Goal: Find specific page/section: Find specific page/section

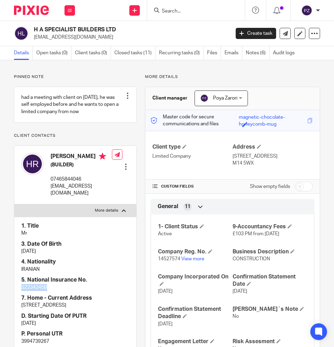
scroll to position [105, 0]
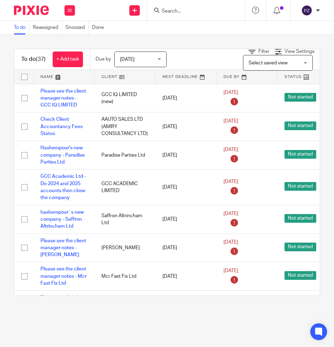
click at [185, 11] on input "Search" at bounding box center [192, 11] width 63 height 6
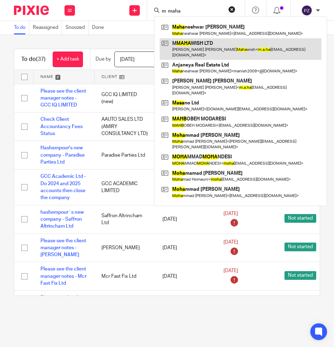
type input "m maha"
click at [202, 44] on link at bounding box center [241, 49] width 162 height 22
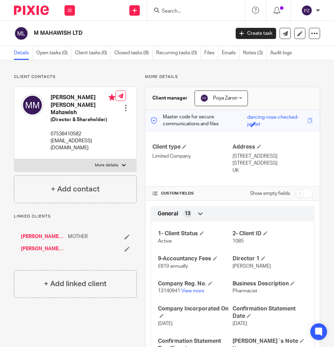
click at [73, 138] on p "[EMAIL_ADDRESS][DOMAIN_NAME]" at bounding box center [83, 145] width 65 height 14
copy div "[EMAIL_ADDRESS][DOMAIN_NAME]"
click at [64, 34] on h2 "M MAHAWISH LTD" at bounding box center [110, 33] width 153 height 7
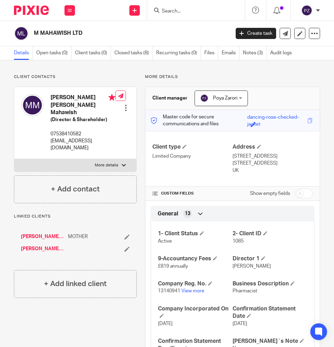
click at [64, 34] on h2 "M MAHAWISH LTD" at bounding box center [110, 33] width 153 height 7
copy main "M MAHAWISH LTD Create task Update from Companies House Export data Merge Archiv…"
click at [193, 291] on link "View more" at bounding box center [192, 291] width 23 height 5
